Goal: Navigation & Orientation: Understand site structure

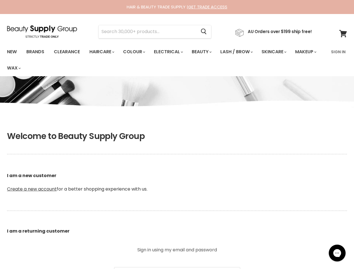
click at [177, 135] on h1 "Welcome to Beauty Supply Group" at bounding box center [177, 136] width 340 height 10
click at [149, 32] on input "Search" at bounding box center [148, 31] width 98 height 13
click at [207, 32] on icon "Search" at bounding box center [204, 32] width 6 height 6
click at [103, 52] on link "Haircare" at bounding box center [101, 52] width 33 height 12
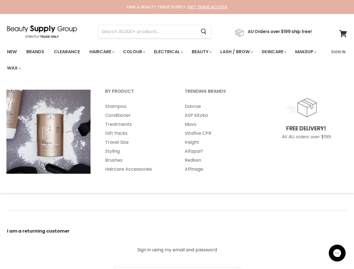
click at [137, 52] on link "Colour" at bounding box center [134, 52] width 30 height 12
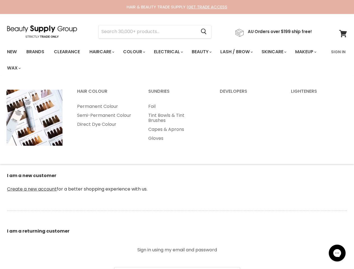
click at [172, 52] on link "Electrical" at bounding box center [168, 52] width 37 height 12
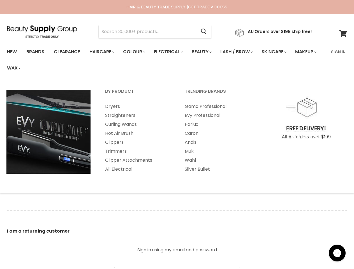
click at [206, 52] on link "Beauty" at bounding box center [201, 52] width 27 height 12
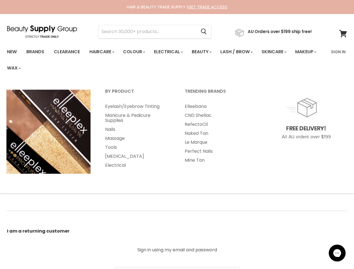
click at [243, 52] on link "Lash / Brow" at bounding box center [236, 52] width 40 height 12
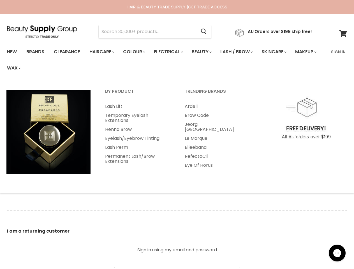
click at [281, 52] on link "Skincare" at bounding box center [273, 52] width 33 height 12
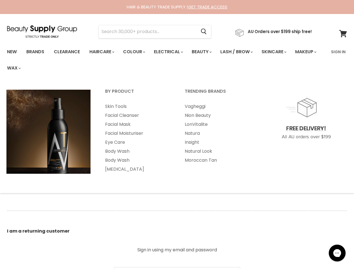
click at [291, 58] on link "Makeup" at bounding box center [305, 52] width 29 height 12
